Goal: Information Seeking & Learning: Stay updated

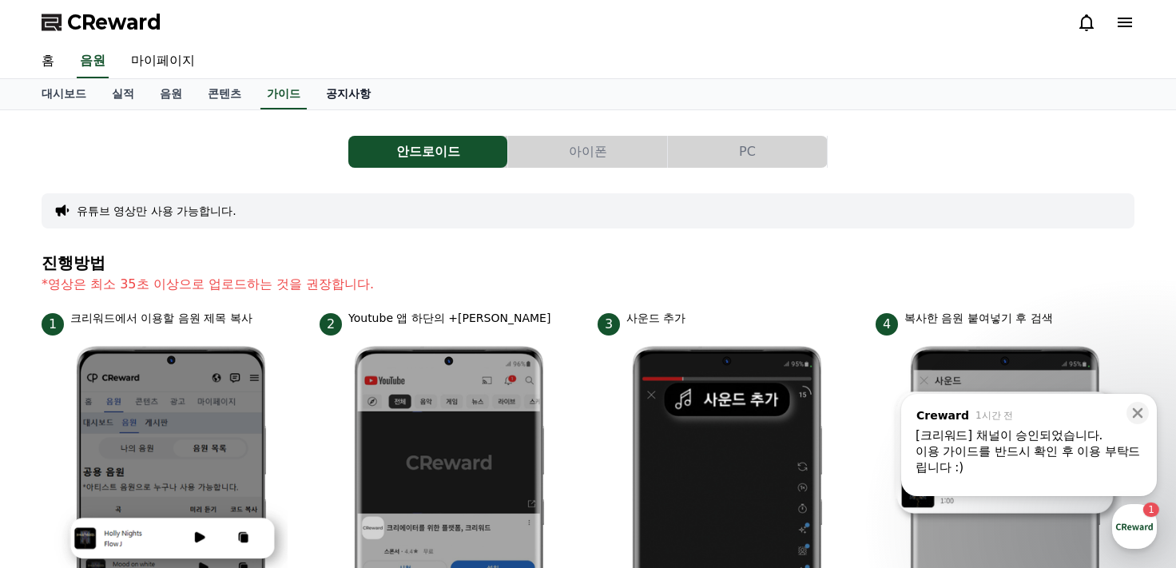
click at [361, 93] on link "공지사항" at bounding box center [348, 94] width 70 height 30
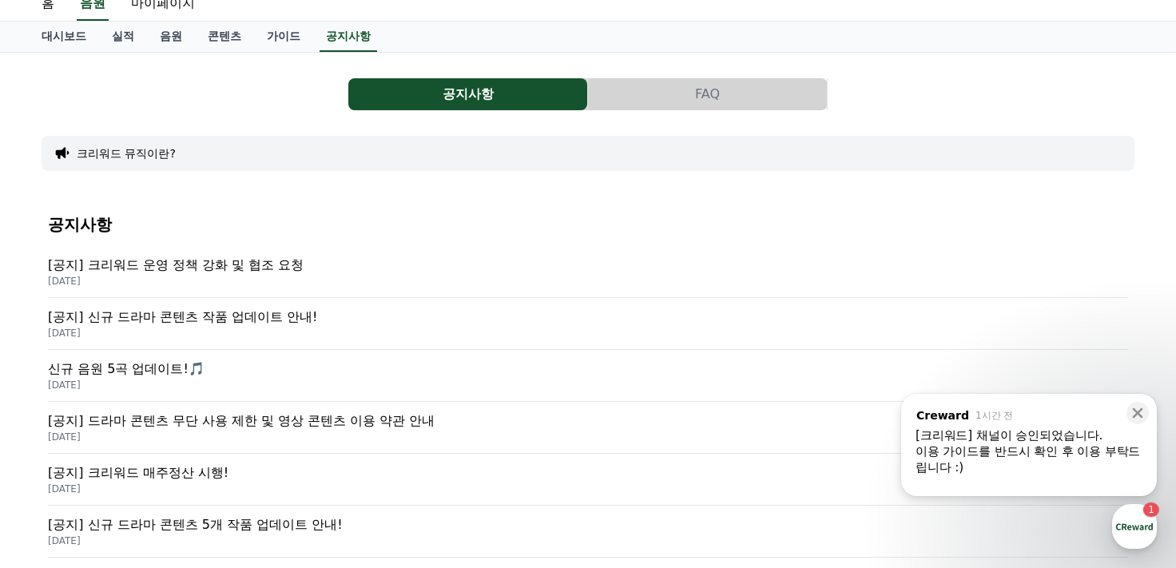
scroll to position [80, 0]
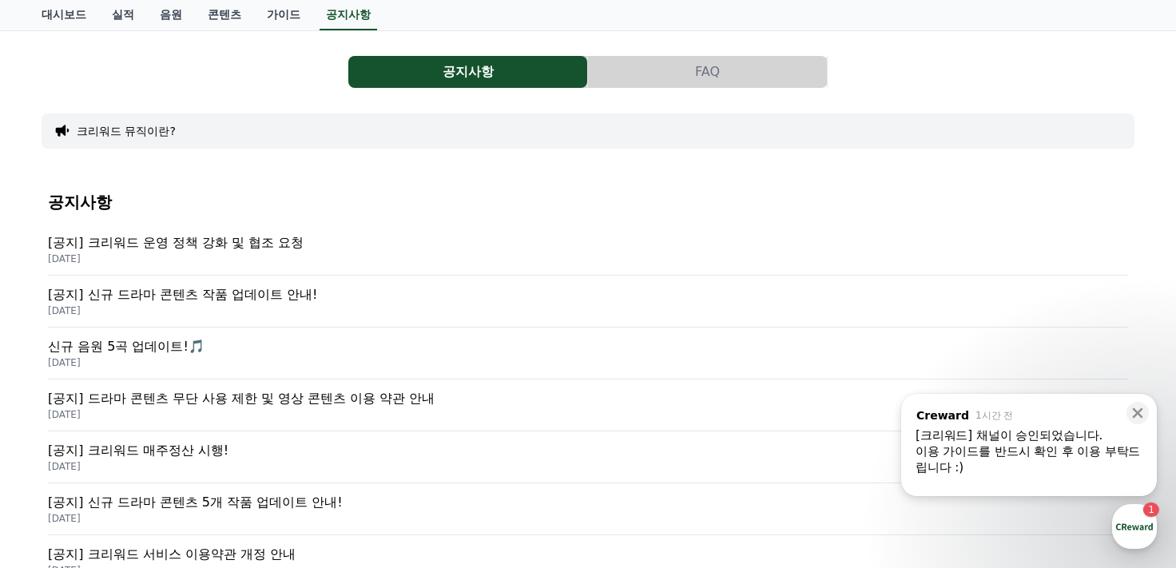
click at [295, 242] on p "[공지] 크리워드 운영 정책 강화 및 협조 요청" at bounding box center [588, 242] width 1080 height 19
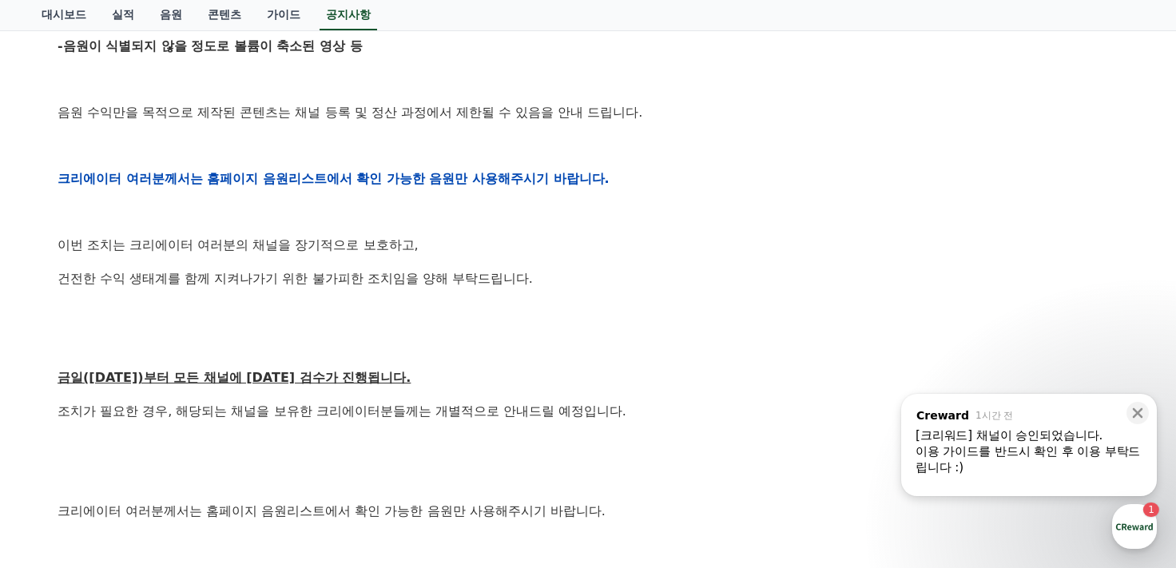
scroll to position [879, 0]
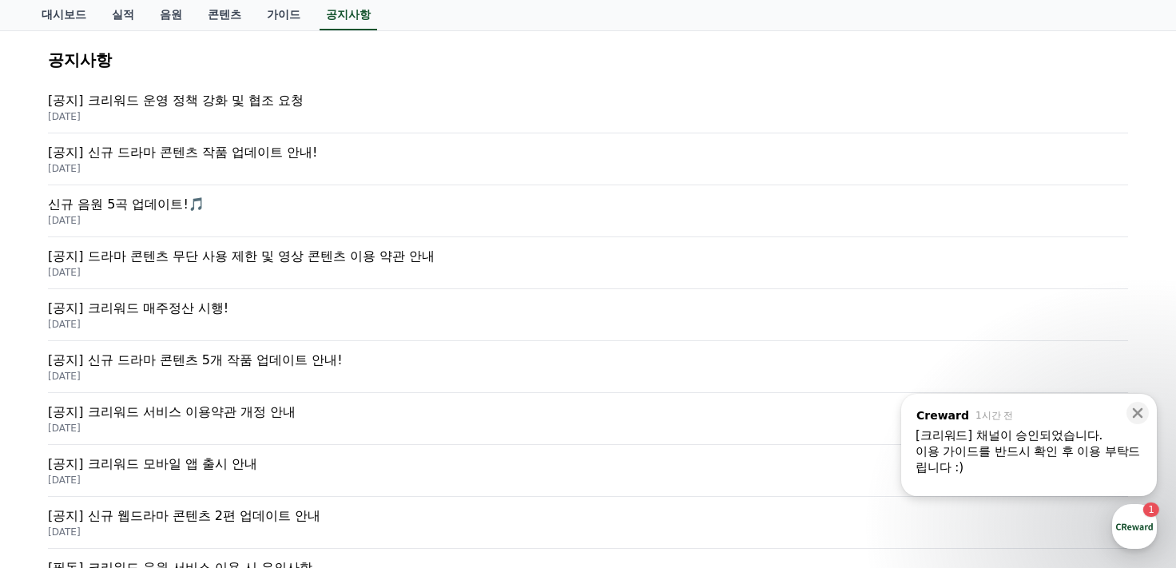
scroll to position [320, 0]
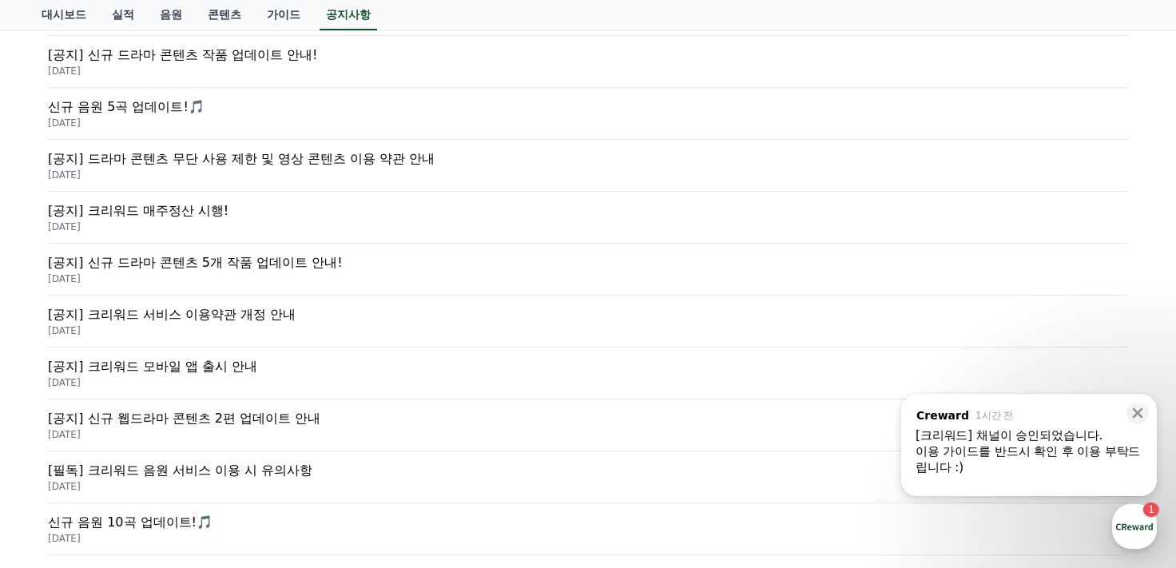
click at [214, 213] on p "[공지] 크리워드 매주정산 시행!" at bounding box center [588, 210] width 1080 height 19
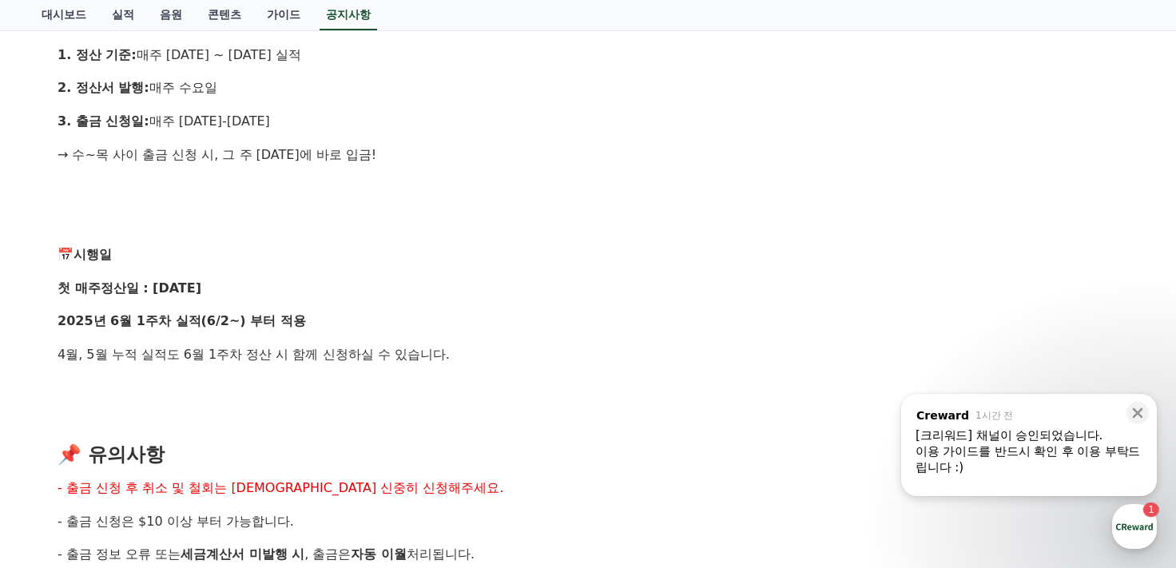
scroll to position [1278, 0]
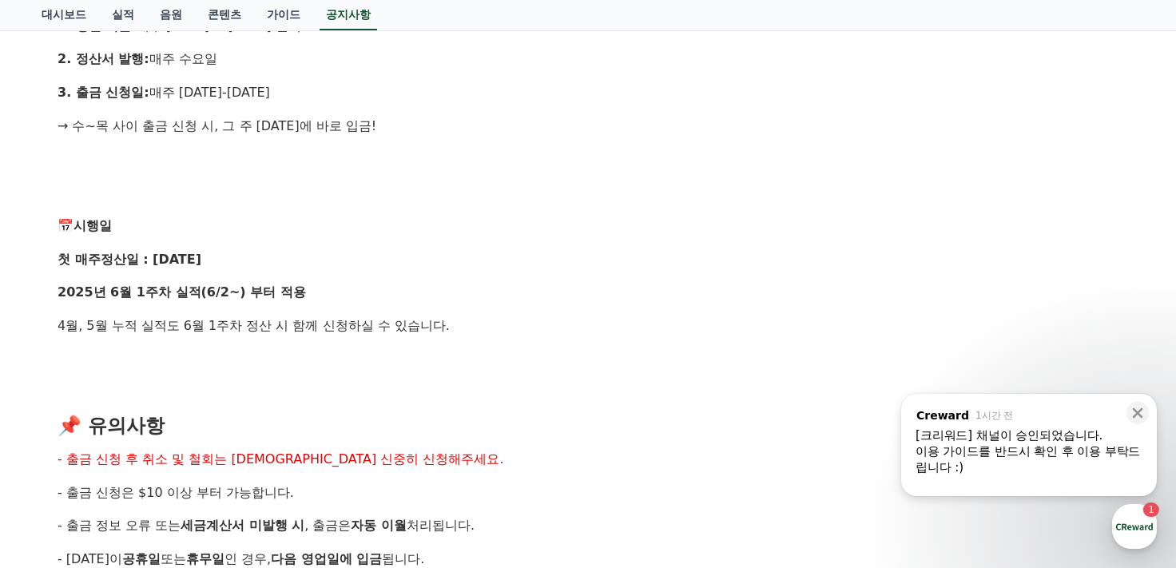
drag, startPoint x: 361, startPoint y: 207, endPoint x: 310, endPoint y: 205, distance: 51.2
click at [310, 205] on div "안녕하세요, 크리워드입니다. 크리에이터 여러분의 소중한 수익, 더 빠르게, 더 신속하게 드리기 위해 기존의 익익월 정산 방식을 과감히 탈피하고…" at bounding box center [588, -1] width 1061 height 1937
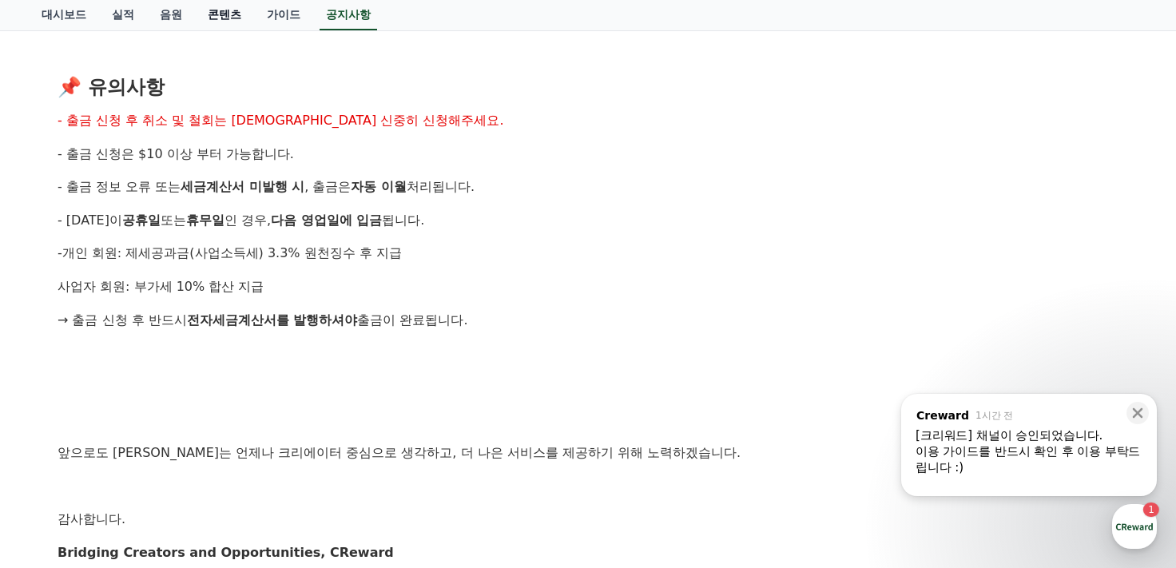
scroll to position [1438, 0]
